Goal: Task Accomplishment & Management: Use online tool/utility

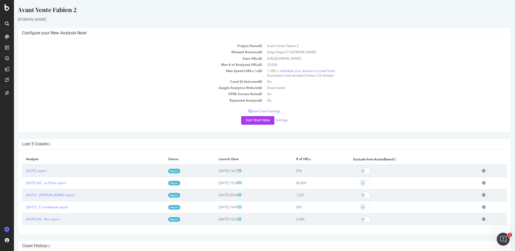
click at [479, 171] on td "Add name Delete analysis" at bounding box center [492, 171] width 29 height 12
click at [482, 171] on icon at bounding box center [483, 171] width 3 height 4
click at [459, 176] on link "Add name" at bounding box center [464, 178] width 43 height 7
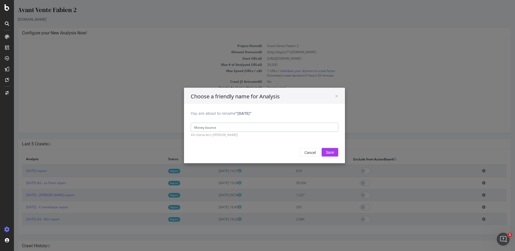
type input "Money bounce"
click at [322, 148] on input "Save" at bounding box center [330, 152] width 17 height 9
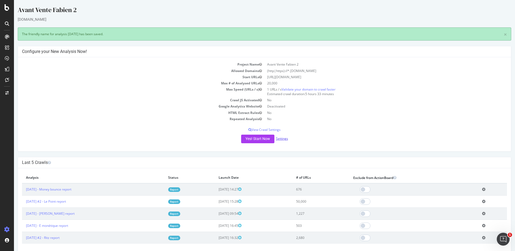
click at [283, 138] on link "Settings" at bounding box center [282, 138] width 12 height 5
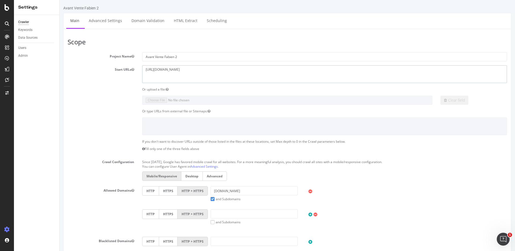
drag, startPoint x: 197, startPoint y: 75, endPoint x: 10, endPoint y: 47, distance: 188.8
click at [60, 47] on html "Avant Vente Fabien 2 × × Main Advanced Settings Domain Validation HTML Extract …" at bounding box center [288, 220] width 456 height 441
paste textarea "centrale-directe.com/"
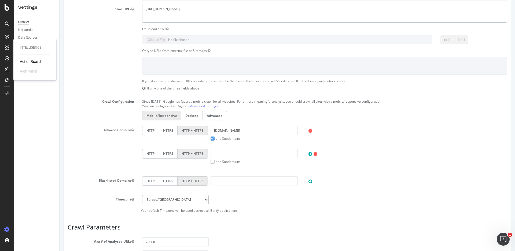
scroll to position [74, 0]
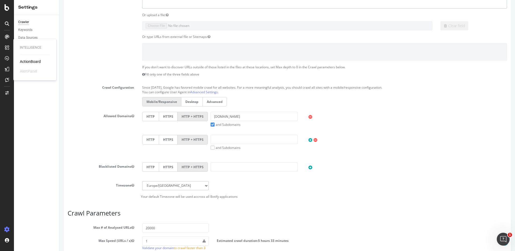
type textarea "https://www.centrale-directe.com"
drag, startPoint x: 244, startPoint y: 116, endPoint x: 155, endPoint y: 116, distance: 89.9
click at [155, 116] on div "HTTP HTTPS HTTP + HTTPS moneybounce.fr and Subdomains User Agent: Mobile Deskto…" at bounding box center [325, 119] width 370 height 15
paste input "https://www.centrale-directe.com/"
drag, startPoint x: 233, startPoint y: 116, endPoint x: 191, endPoint y: 116, distance: 41.6
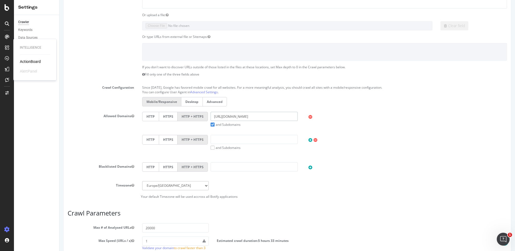
click at [191, 116] on div "HTTP HTTPS HTTP + HTTPS https://www.centrale-directe.com/ and Subdomains User A…" at bounding box center [325, 119] width 370 height 15
click at [255, 118] on input "centrale-directe.com/" at bounding box center [254, 116] width 87 height 9
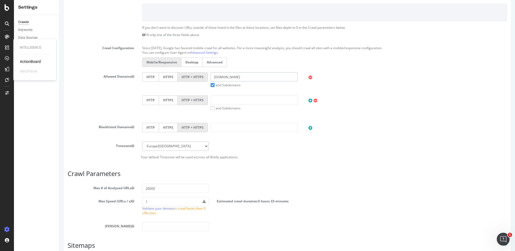
scroll to position [132, 0]
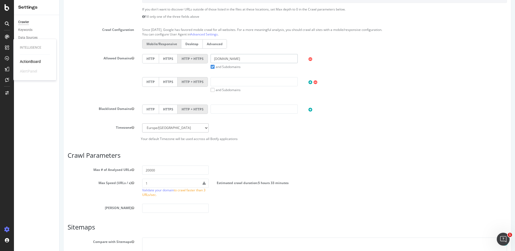
type input "centrale-directe.com"
drag, startPoint x: 147, startPoint y: 172, endPoint x: 132, endPoint y: 172, distance: 14.8
click at [132, 172] on div "Max # of Analysed URLs 20000" at bounding box center [288, 169] width 448 height 9
type input "10000"
click at [297, 213] on div "Scope Project Name Avant Vente Fabien 2 Start URLs https://www.moneybounce.fr O…" at bounding box center [288, 100] width 440 height 389
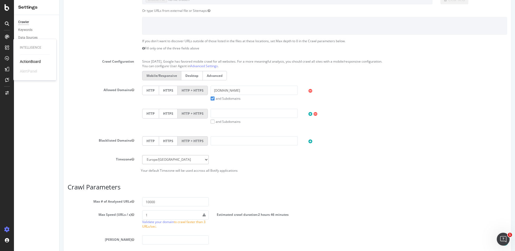
scroll to position [190, 0]
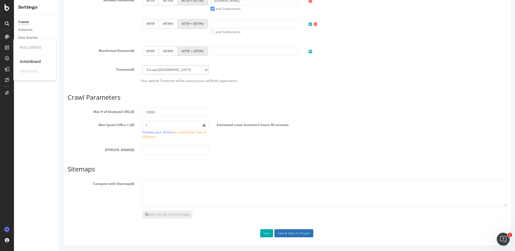
click at [278, 233] on input "Save & Back to Project" at bounding box center [294, 233] width 39 height 8
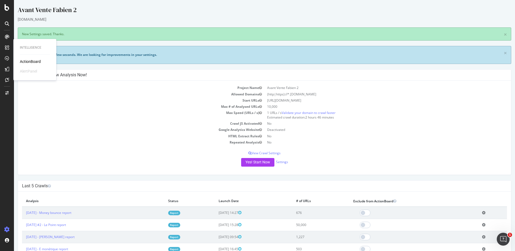
click at [24, 114] on td "Max Speed (URLs / s)" at bounding box center [143, 114] width 243 height 11
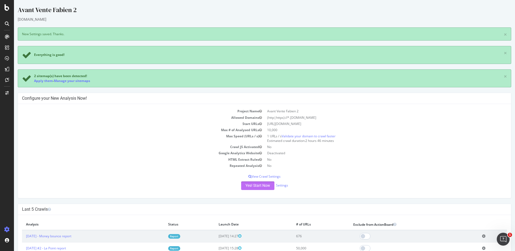
click at [261, 188] on button "Yes! Start Now" at bounding box center [257, 185] width 33 height 9
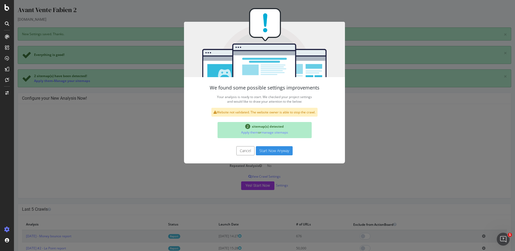
click at [273, 152] on button "Start Now Anyway" at bounding box center [274, 150] width 37 height 9
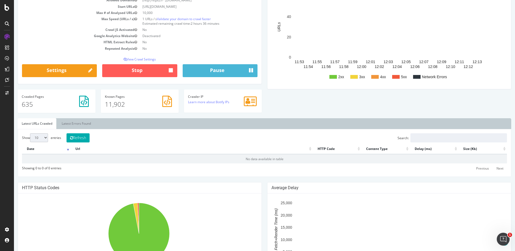
scroll to position [142, 0]
